Goal: Task Accomplishment & Management: Manage account settings

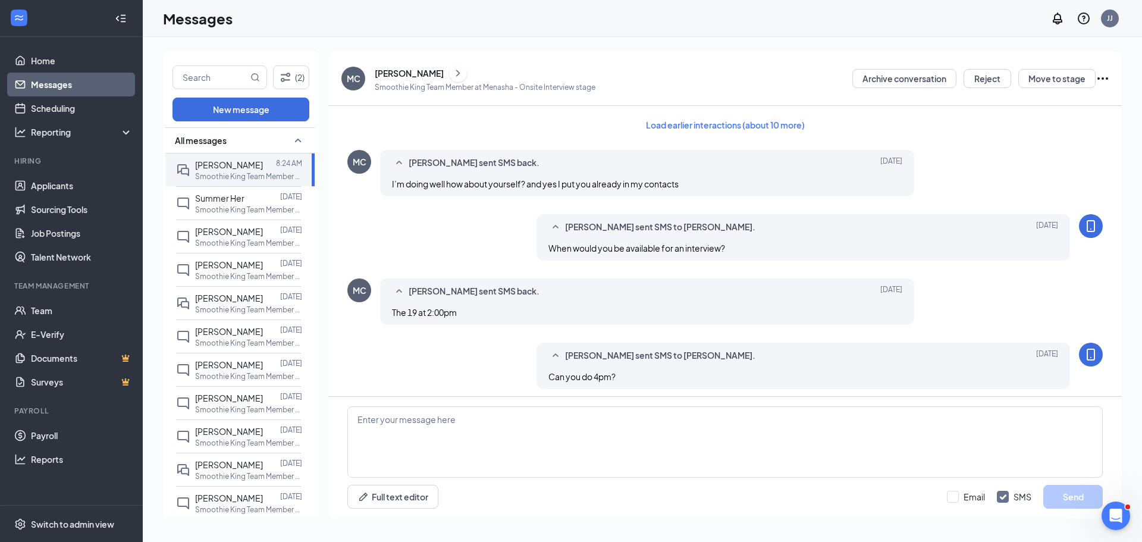
scroll to position [469, 0]
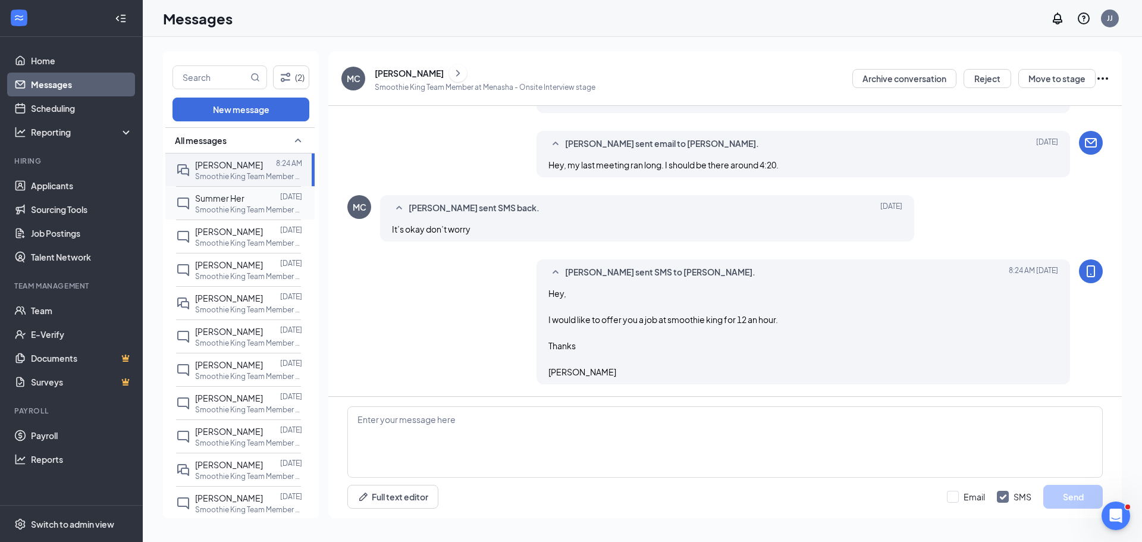
click at [215, 205] on p "Smoothie King Team Member at [GEOGRAPHIC_DATA]" at bounding box center [248, 210] width 107 height 10
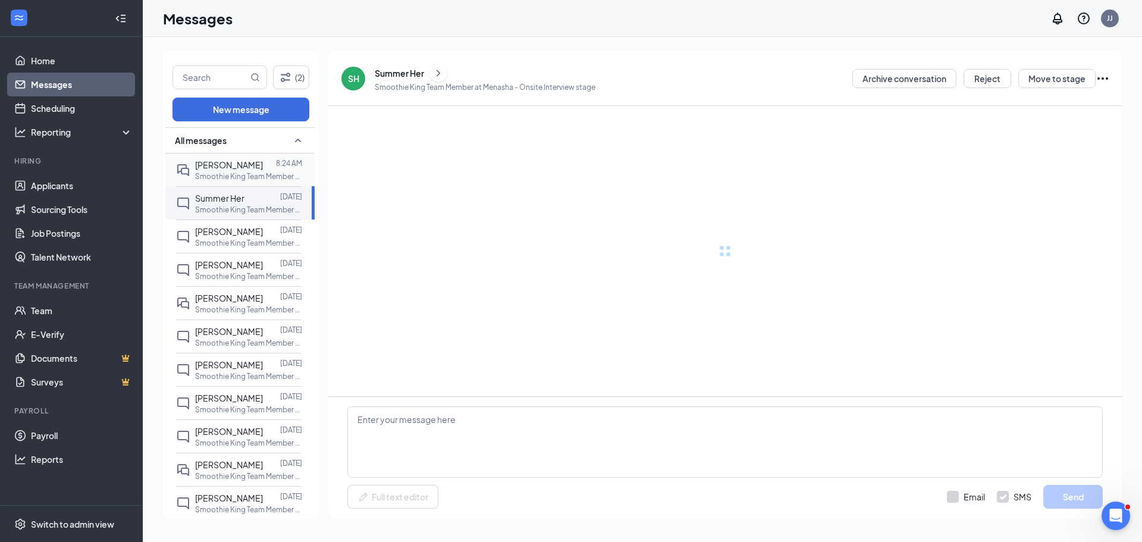
click at [224, 172] on p "Smoothie King Team Member at [GEOGRAPHIC_DATA]" at bounding box center [248, 176] width 107 height 10
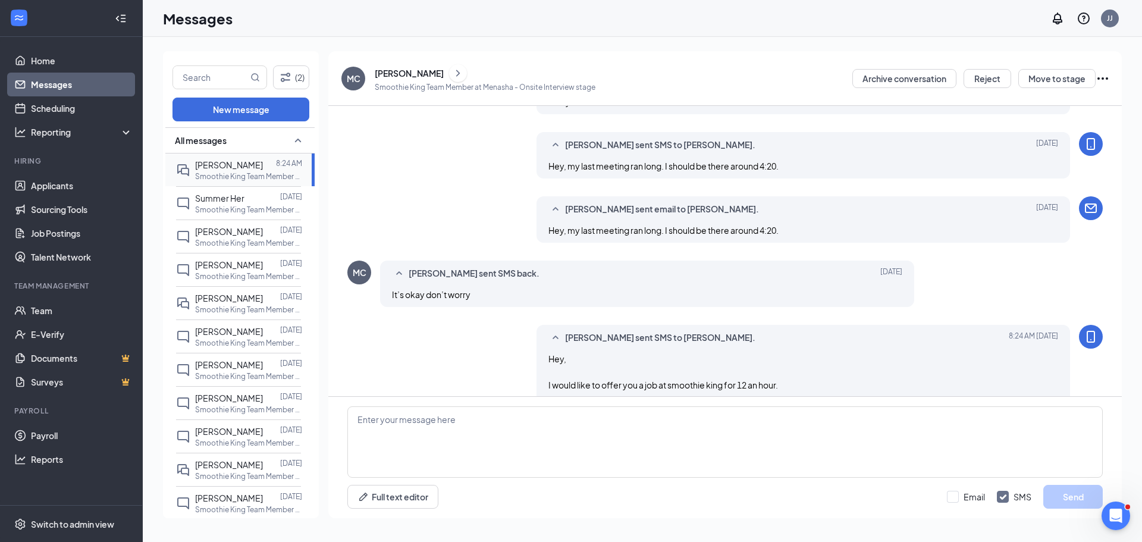
scroll to position [469, 0]
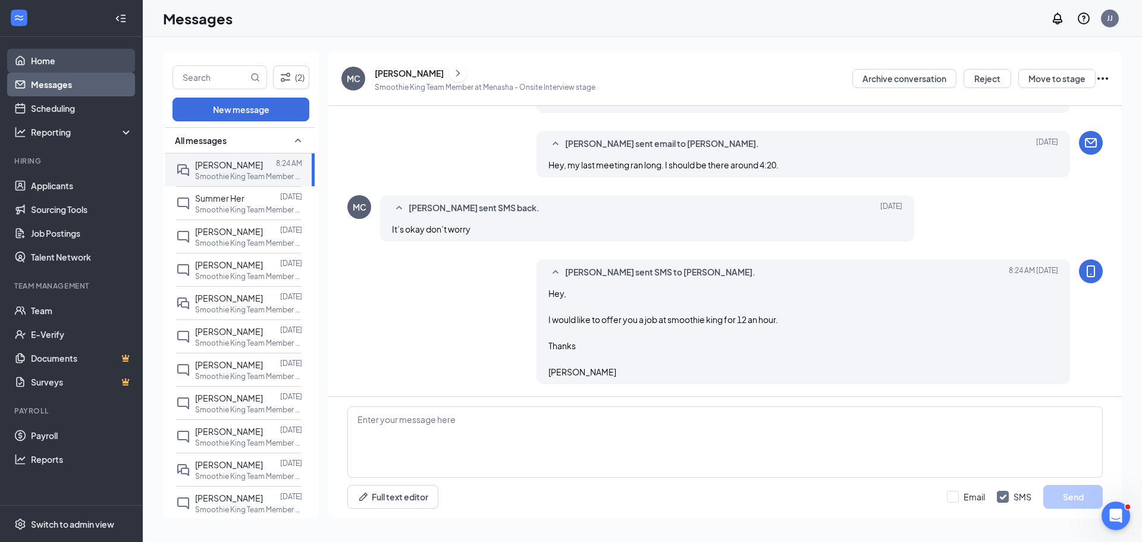
click at [79, 67] on link "Home" at bounding box center [82, 61] width 102 height 24
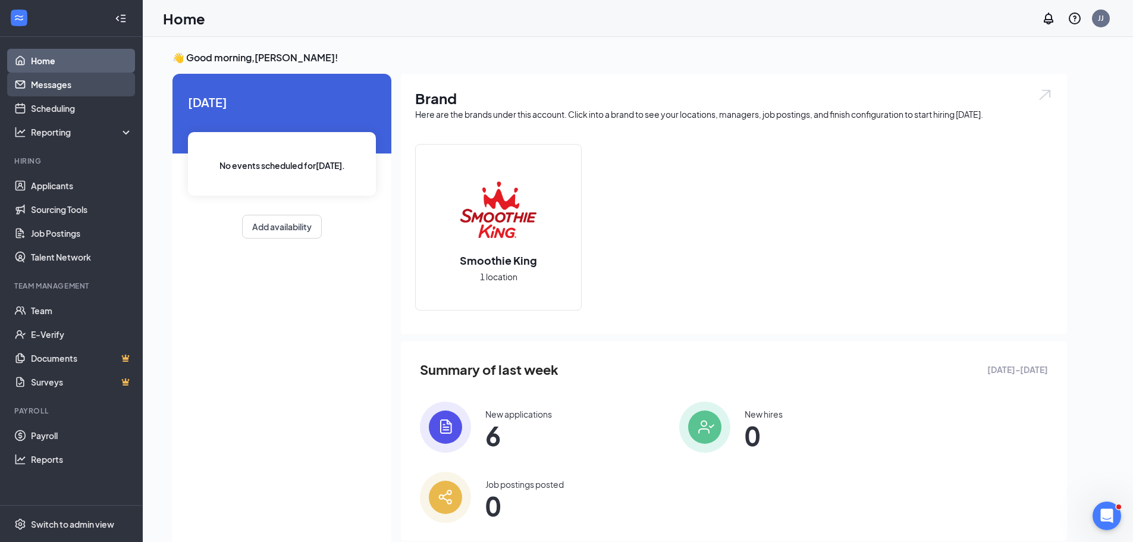
click at [86, 81] on link "Messages" at bounding box center [82, 85] width 102 height 24
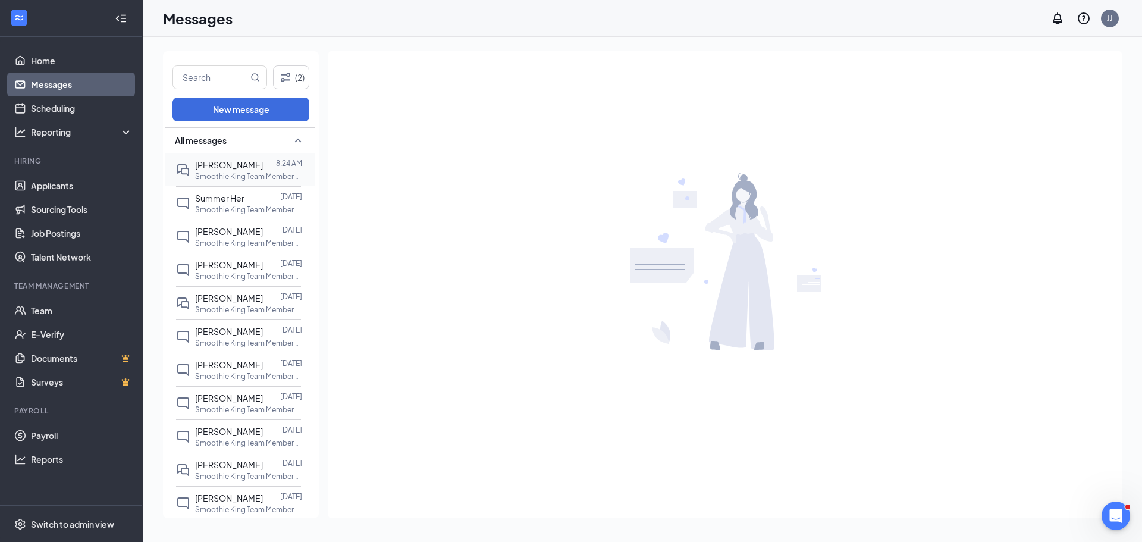
click at [212, 156] on div "[PERSON_NAME] 8:24 AM Smoothie King Team Member at [GEOGRAPHIC_DATA]" at bounding box center [238, 169] width 125 height 33
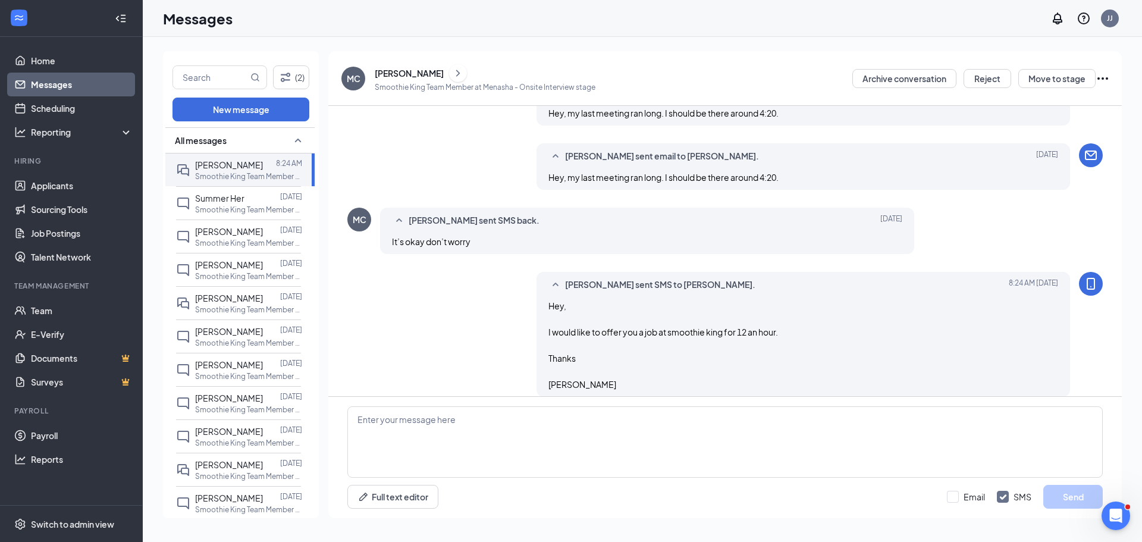
scroll to position [469, 0]
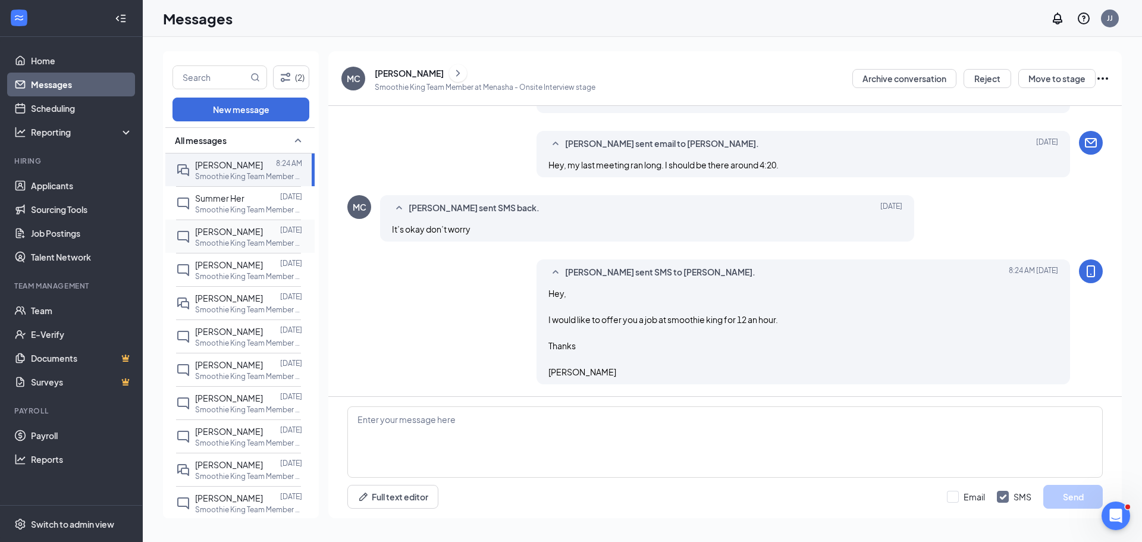
click at [246, 224] on div "[PERSON_NAME] [DATE] Smoothie King Team Member at [GEOGRAPHIC_DATA]" at bounding box center [238, 235] width 125 height 33
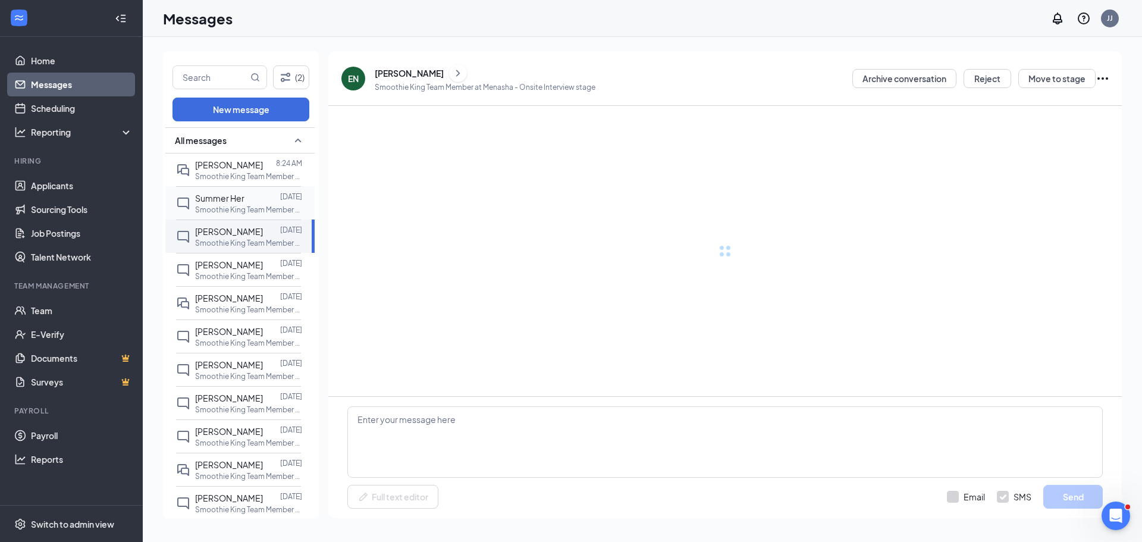
click at [245, 204] on div at bounding box center [262, 198] width 36 height 13
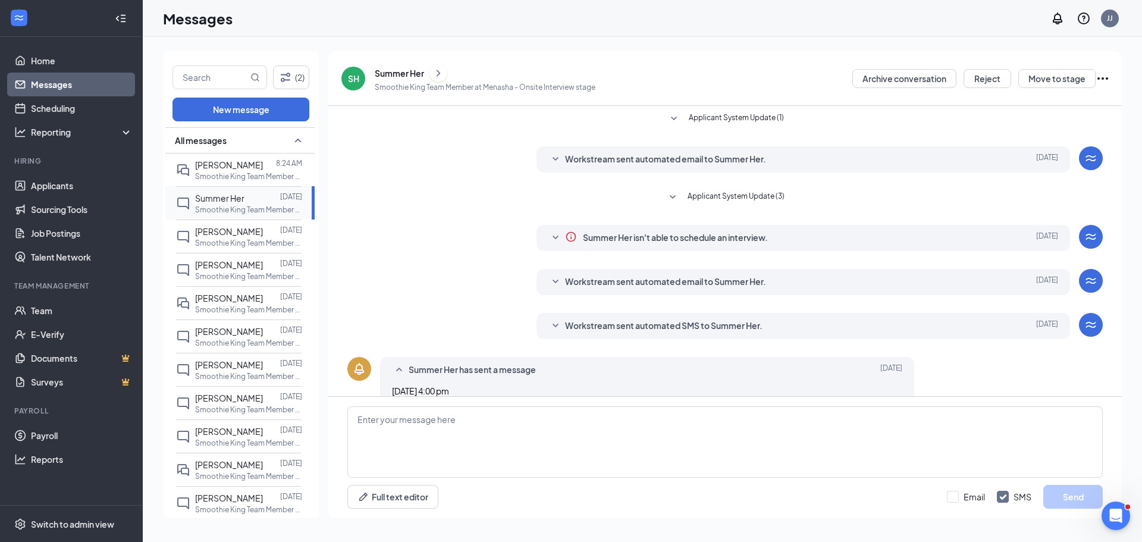
scroll to position [19, 0]
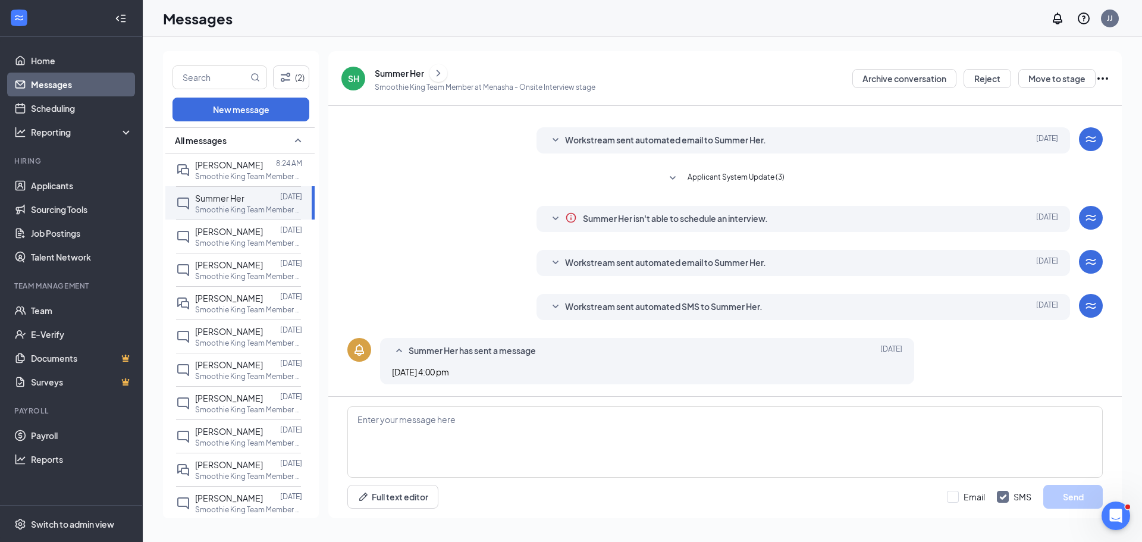
click at [74, 73] on link "Messages" at bounding box center [82, 85] width 102 height 24
click at [74, 66] on link "Home" at bounding box center [82, 61] width 102 height 24
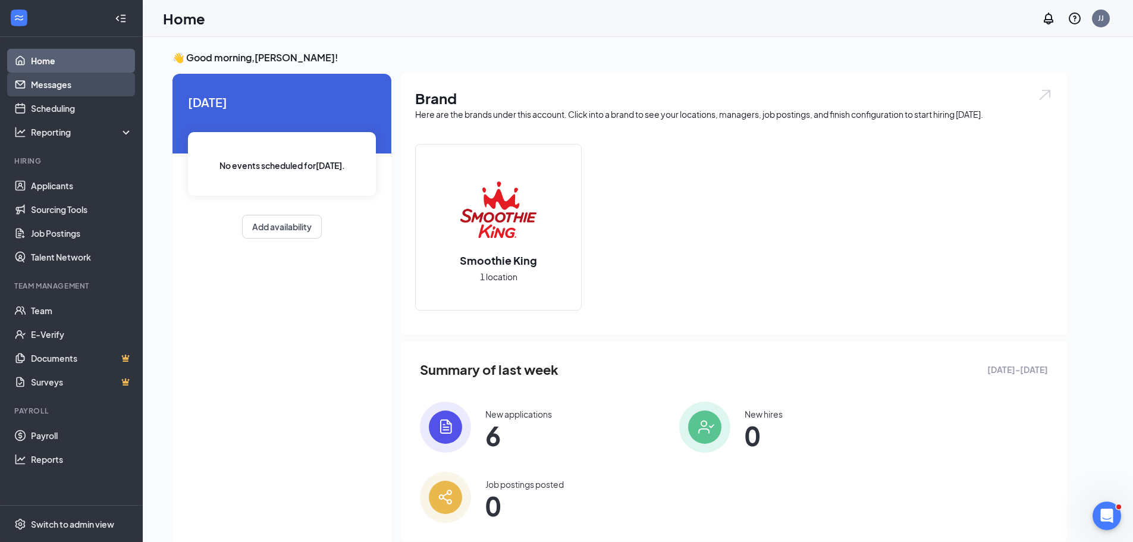
click at [72, 83] on link "Messages" at bounding box center [82, 85] width 102 height 24
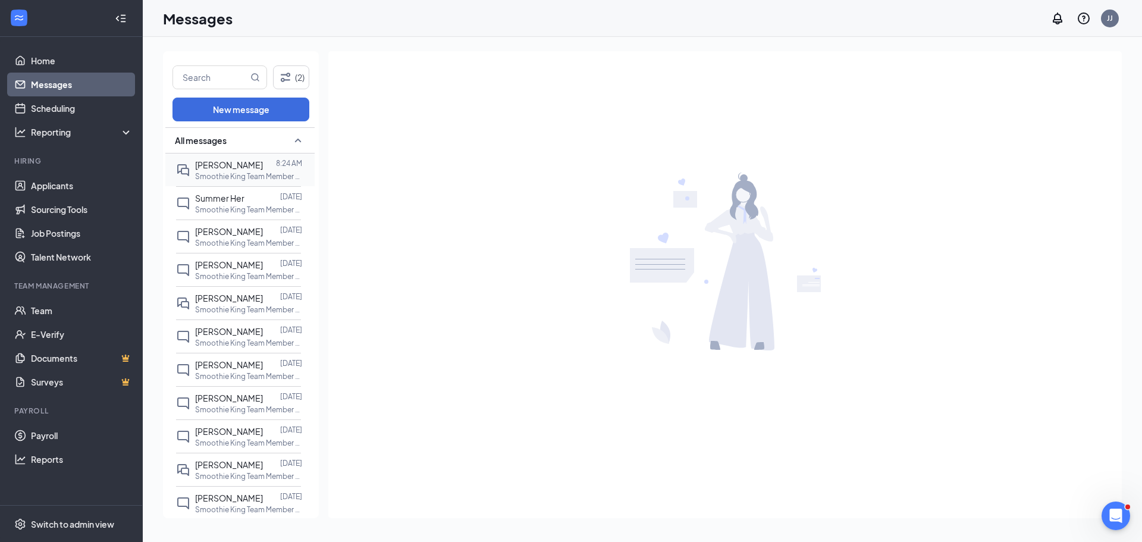
click at [219, 179] on p "Smoothie King Team Member at [GEOGRAPHIC_DATA]" at bounding box center [248, 176] width 107 height 10
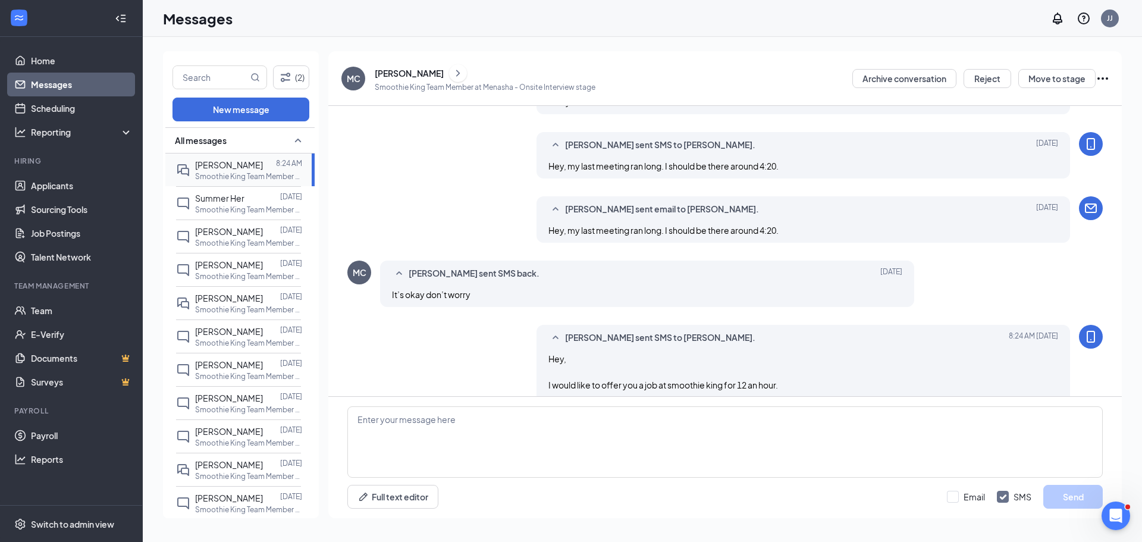
scroll to position [469, 0]
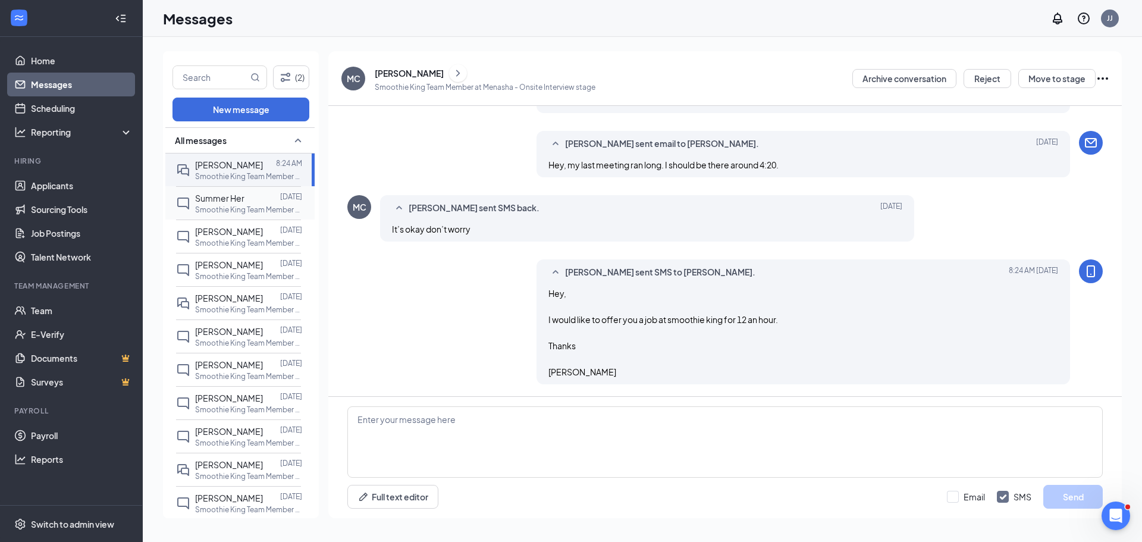
click at [225, 205] on p "Smoothie King Team Member at [GEOGRAPHIC_DATA]" at bounding box center [248, 210] width 107 height 10
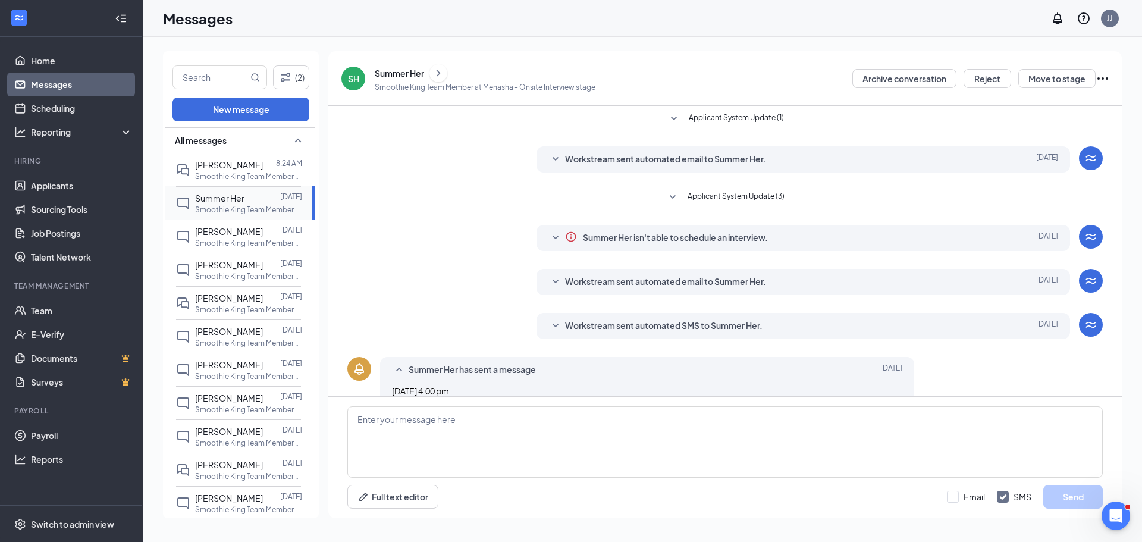
scroll to position [19, 0]
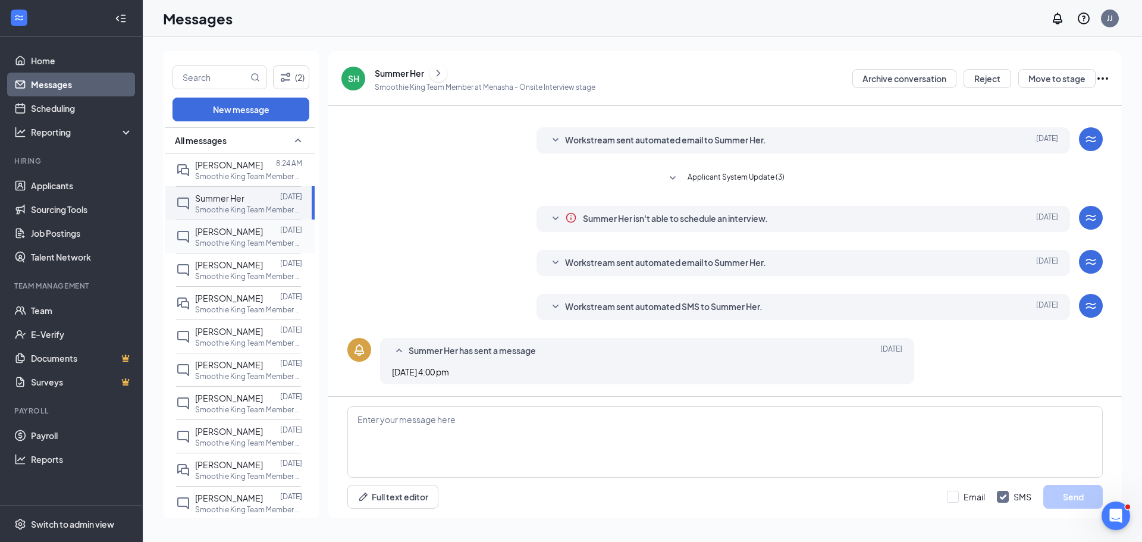
click at [232, 244] on p "Smoothie King Team Member at [GEOGRAPHIC_DATA]" at bounding box center [248, 243] width 107 height 10
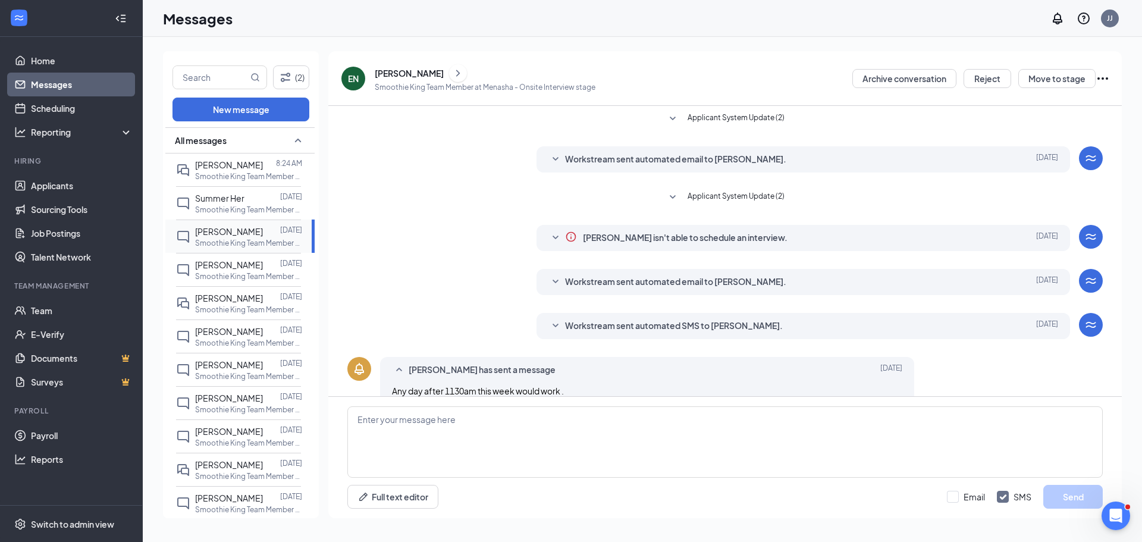
scroll to position [19, 0]
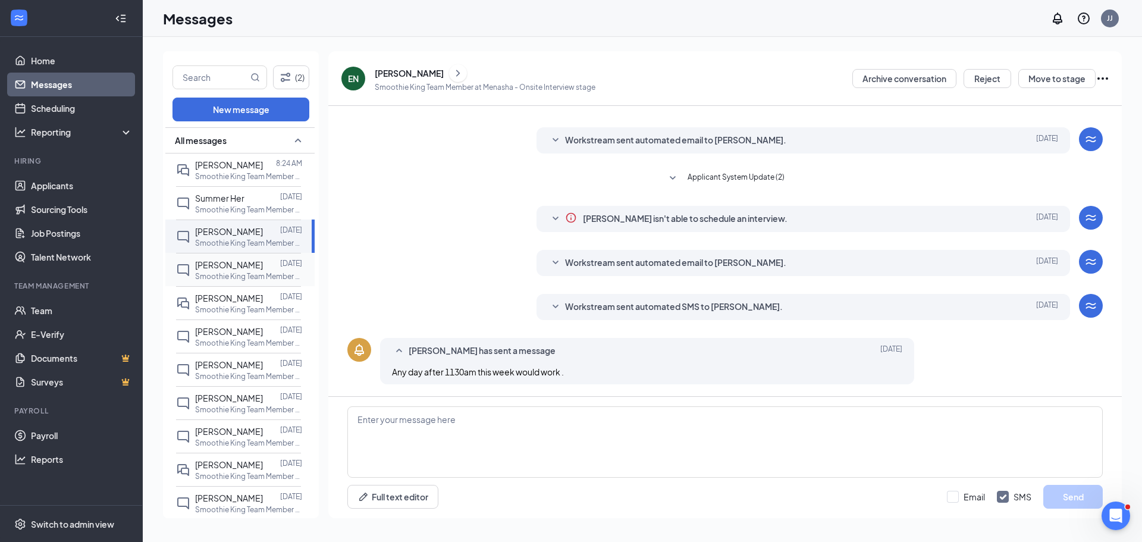
click at [234, 268] on span "[PERSON_NAME]" at bounding box center [229, 264] width 68 height 11
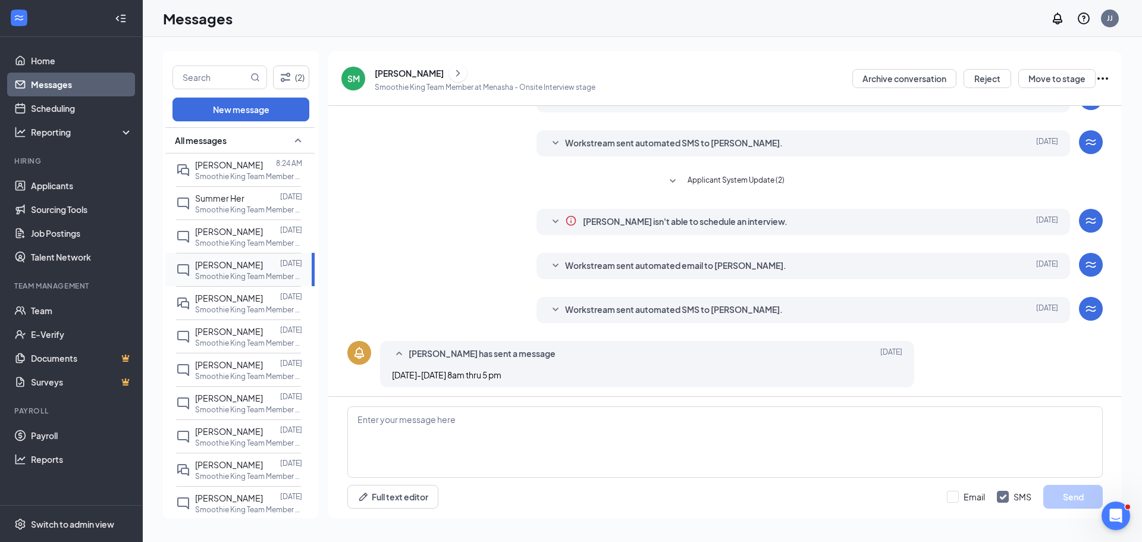
scroll to position [63, 0]
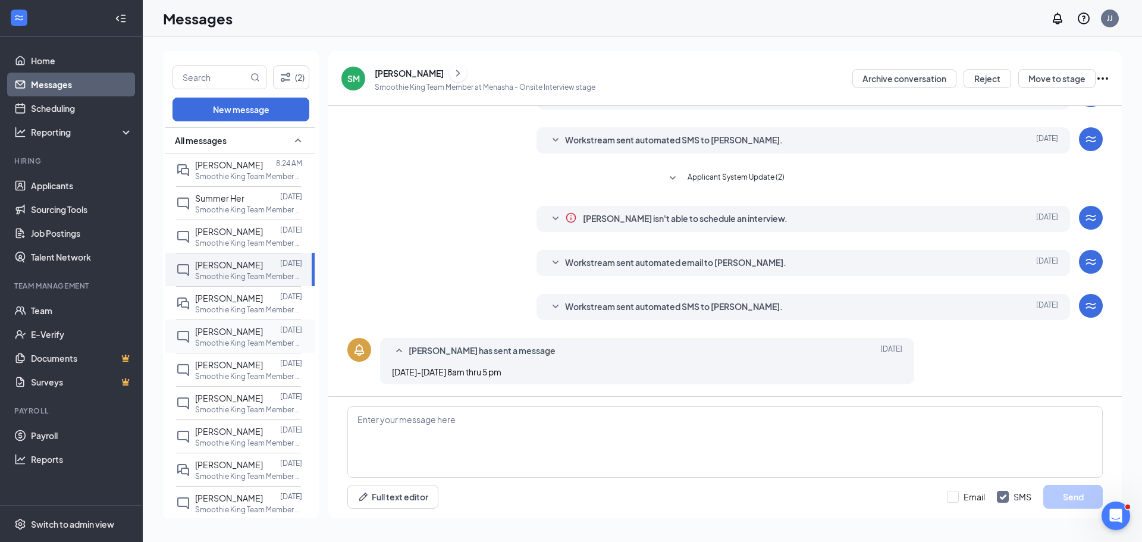
click at [236, 326] on span "[PERSON_NAME]" at bounding box center [229, 331] width 68 height 11
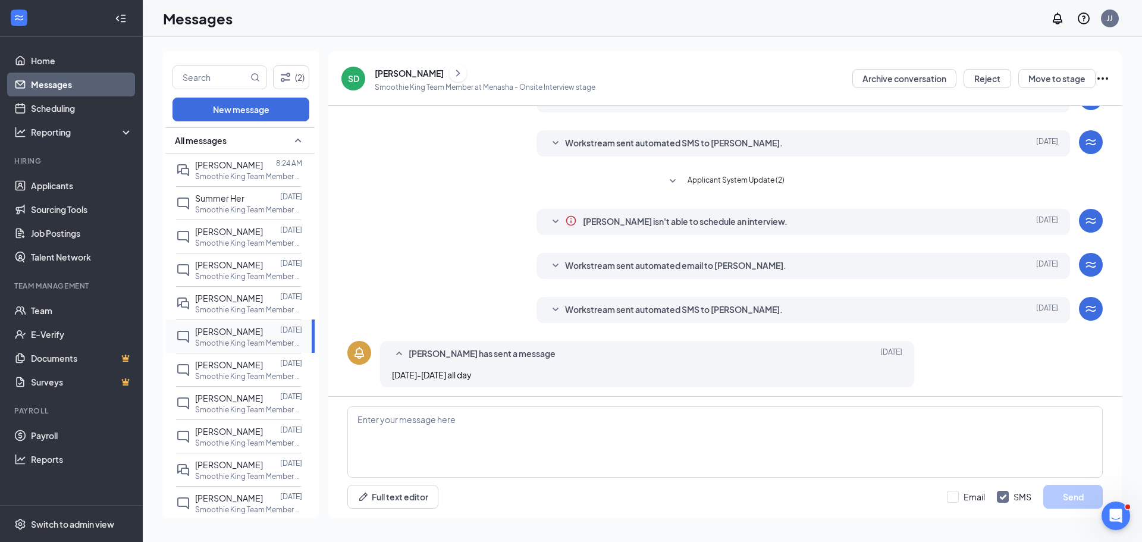
scroll to position [63, 0]
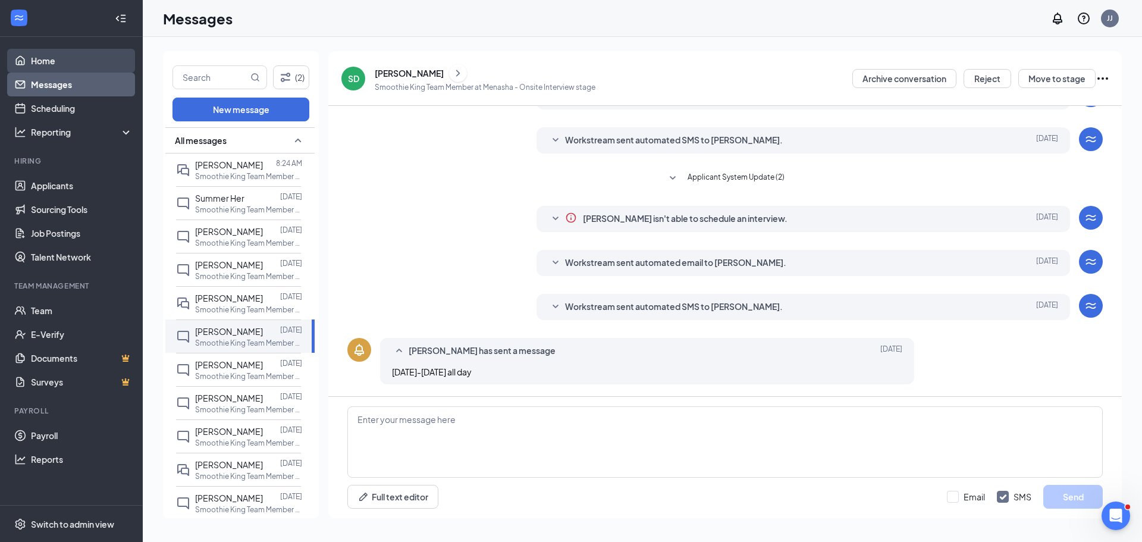
click at [70, 62] on link "Home" at bounding box center [82, 61] width 102 height 24
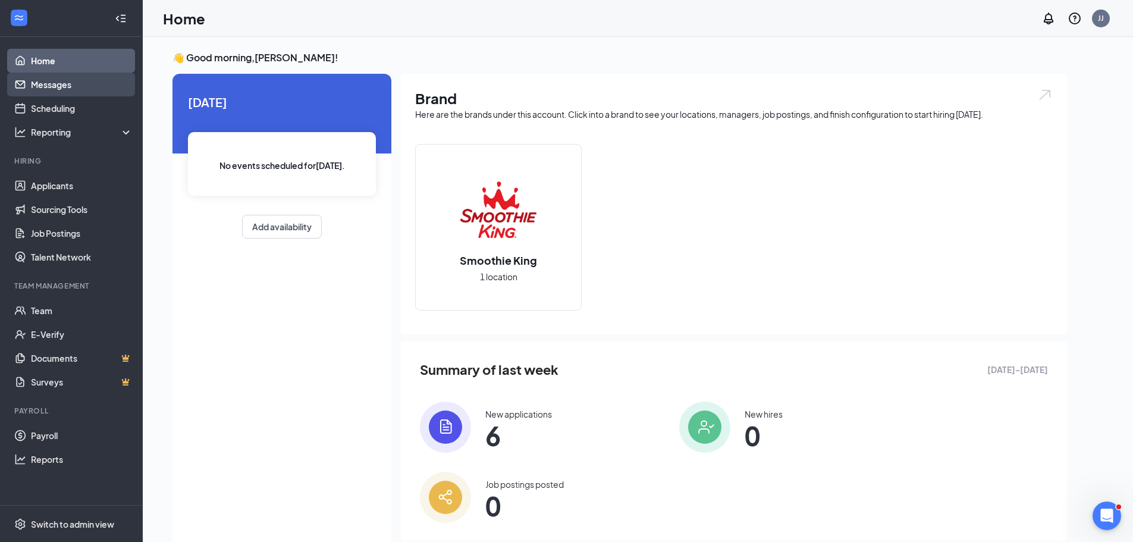
click at [75, 84] on link "Messages" at bounding box center [82, 85] width 102 height 24
